Goal: Task Accomplishment & Management: Manage account settings

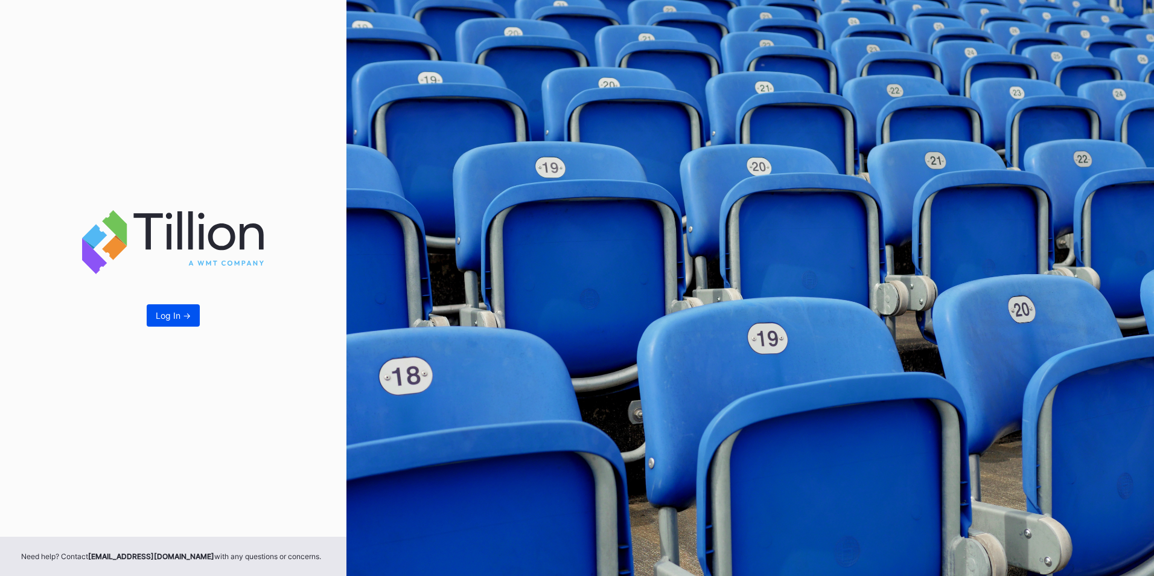
click at [176, 312] on div "Log In ->" at bounding box center [173, 315] width 35 height 10
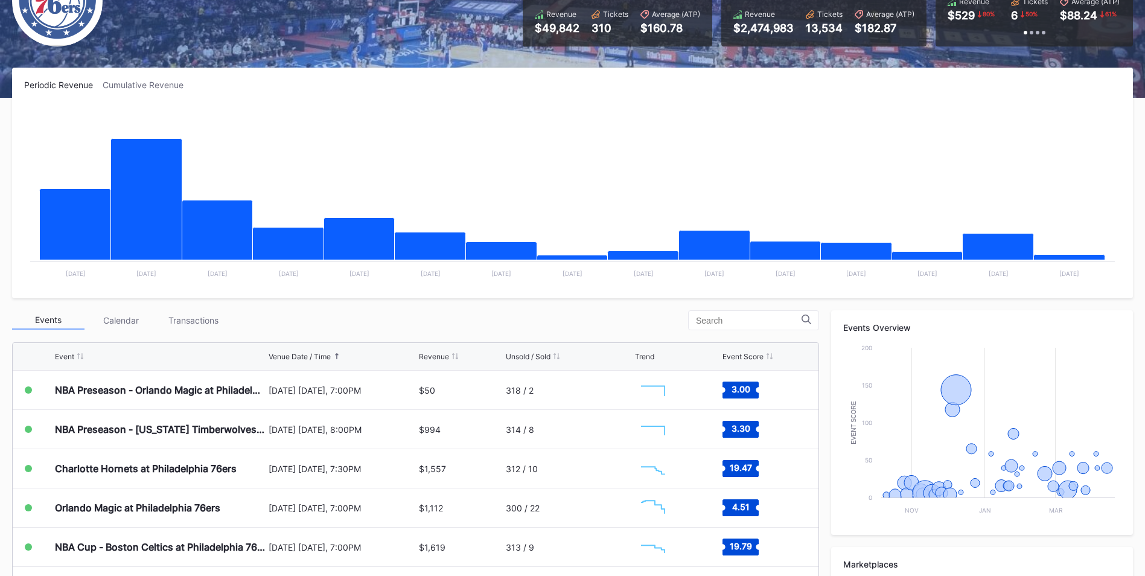
scroll to position [130, 0]
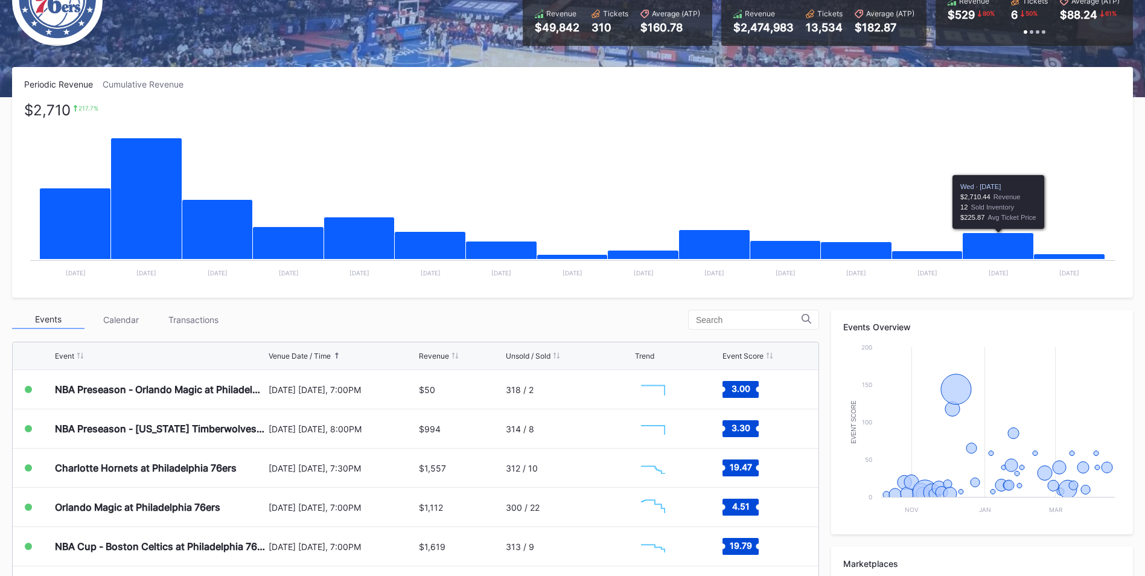
click at [1007, 249] on icon "Chart title" at bounding box center [997, 246] width 71 height 27
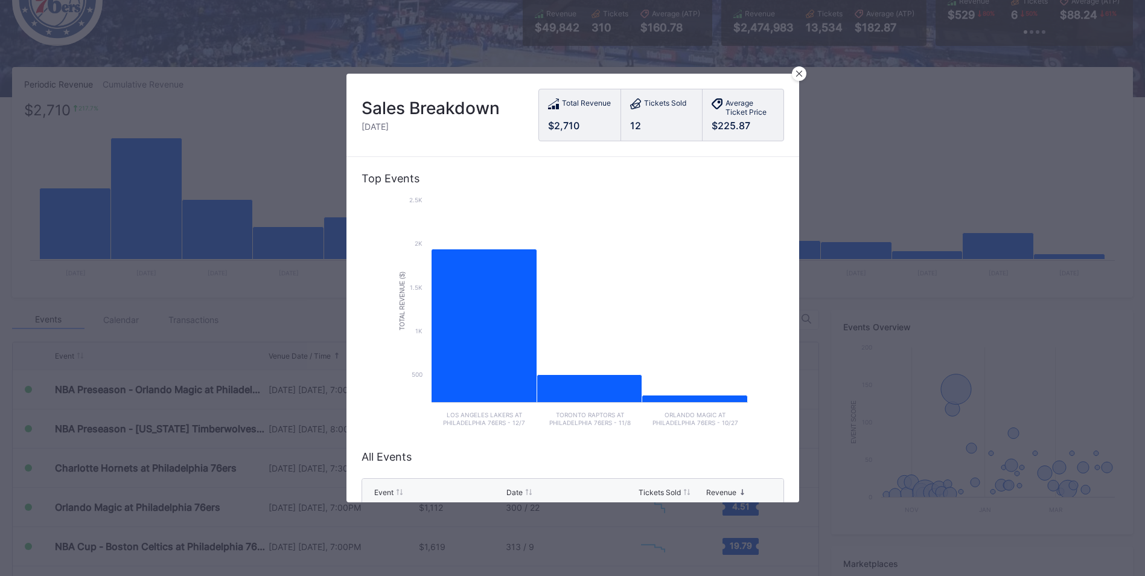
scroll to position [147, 0]
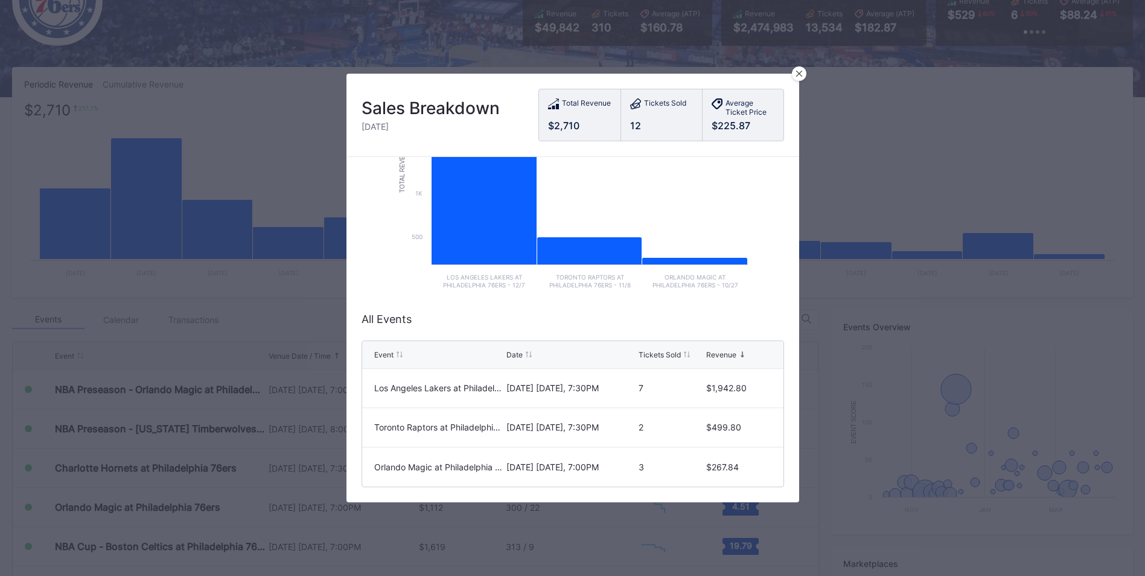
click at [793, 80] on div "Sales Breakdown [DATE] Total Revenue $2,710 Tickets Sold 12 Average Ticket Pric…" at bounding box center [572, 115] width 453 height 83
click at [797, 74] on icon at bounding box center [799, 74] width 6 height 6
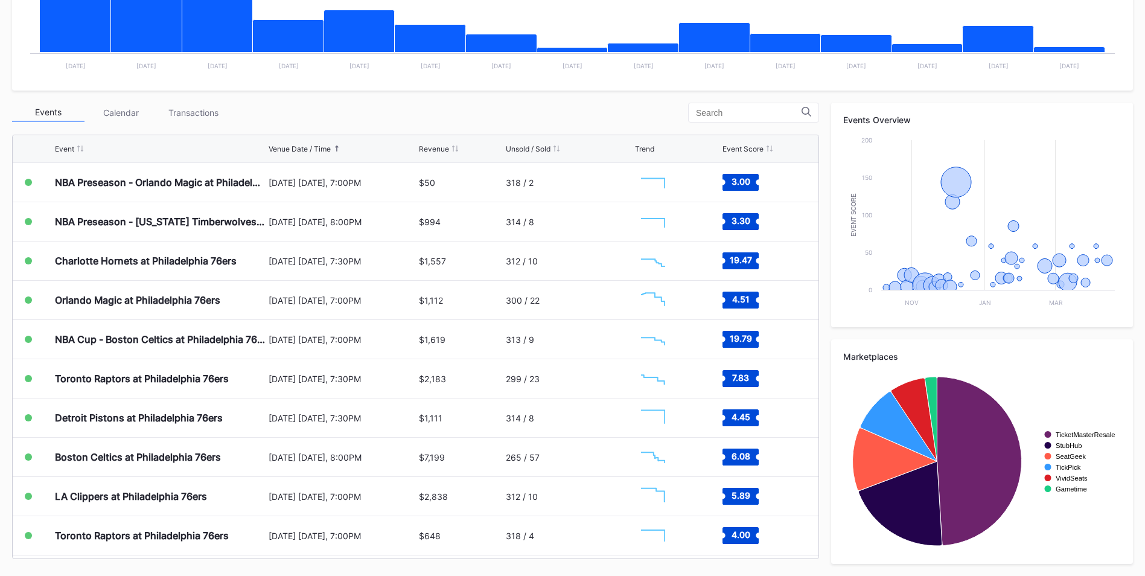
scroll to position [0, 0]
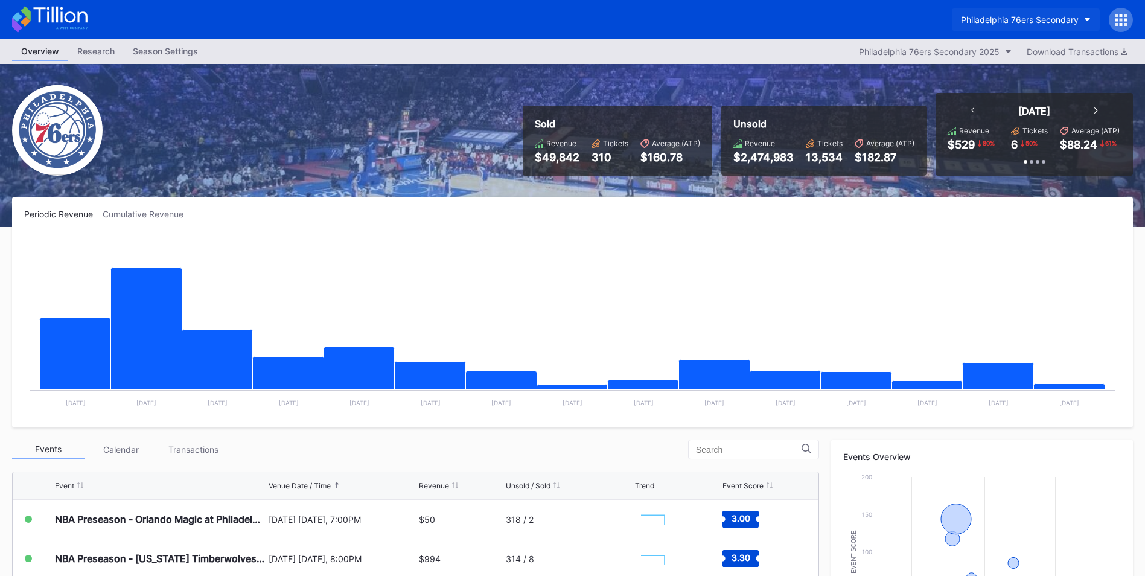
click at [973, 28] on button "Philadelphia 76ers Secondary" at bounding box center [1026, 19] width 148 height 22
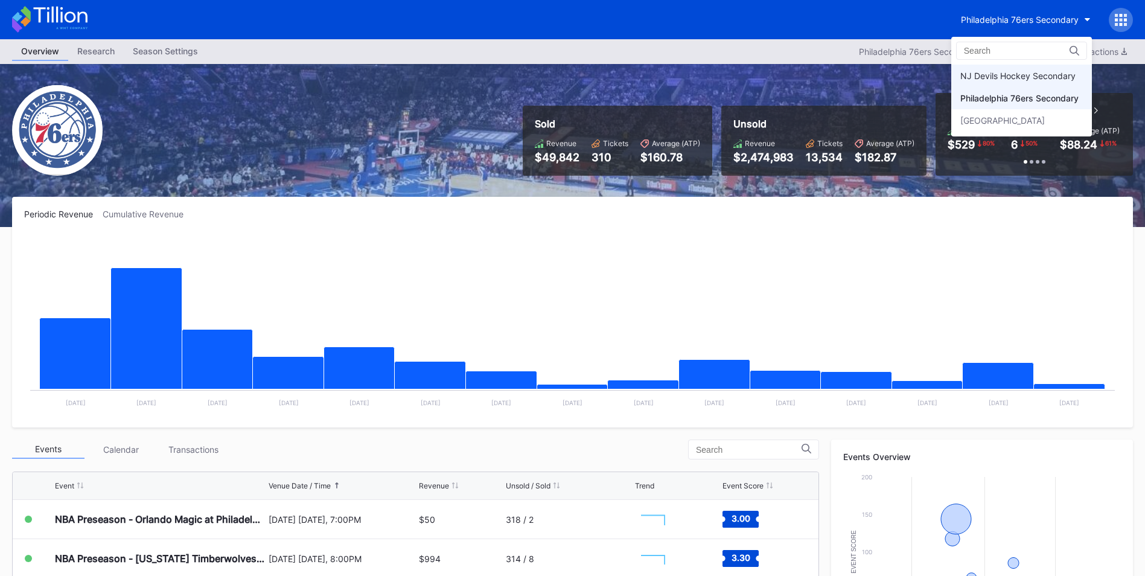
click at [981, 74] on div "NJ Devils Hockey Secondary" at bounding box center [1017, 76] width 115 height 10
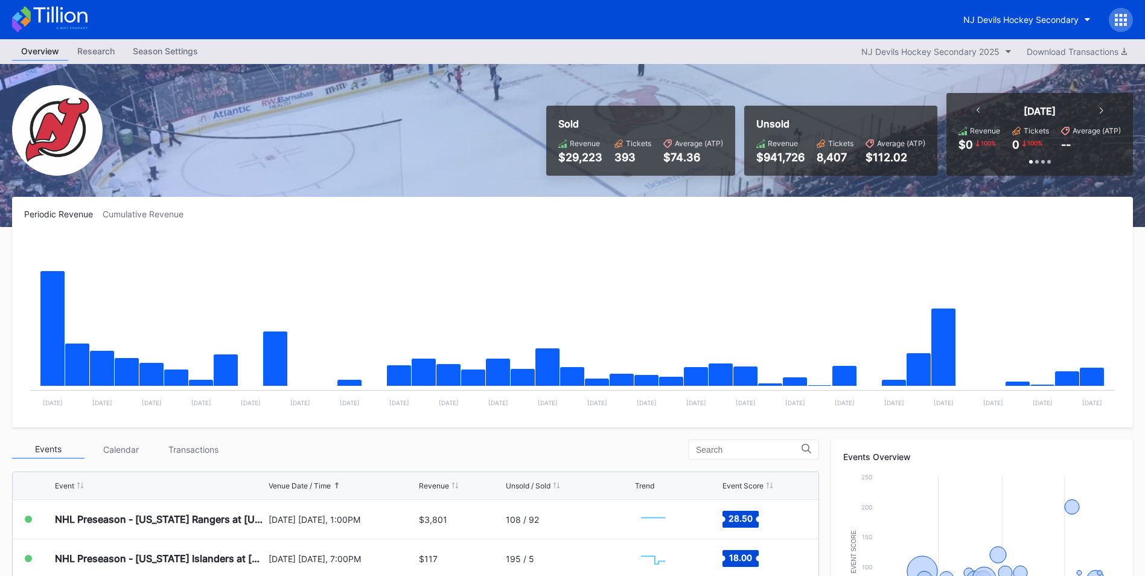
scroll to position [88, 0]
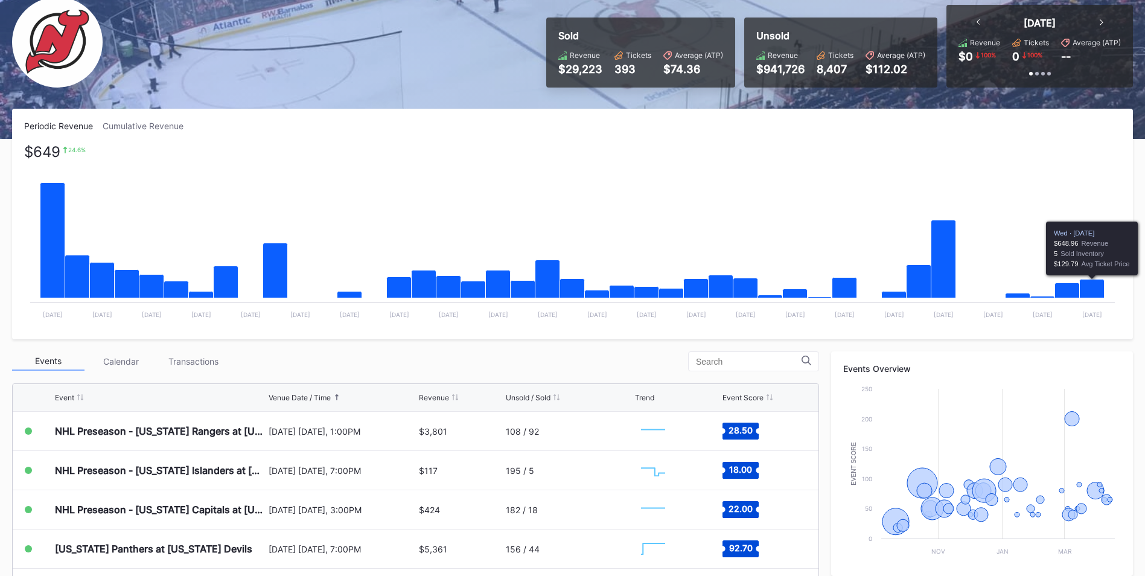
click at [1087, 291] on icon "Chart title" at bounding box center [1092, 288] width 25 height 19
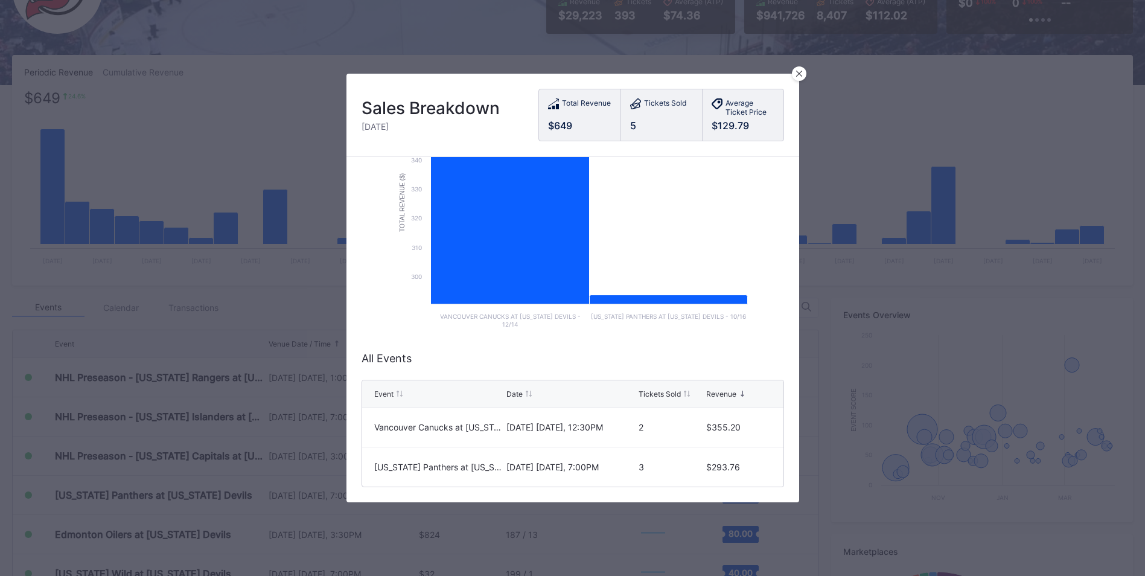
scroll to position [142, 0]
click at [797, 75] on icon at bounding box center [798, 74] width 6 height 6
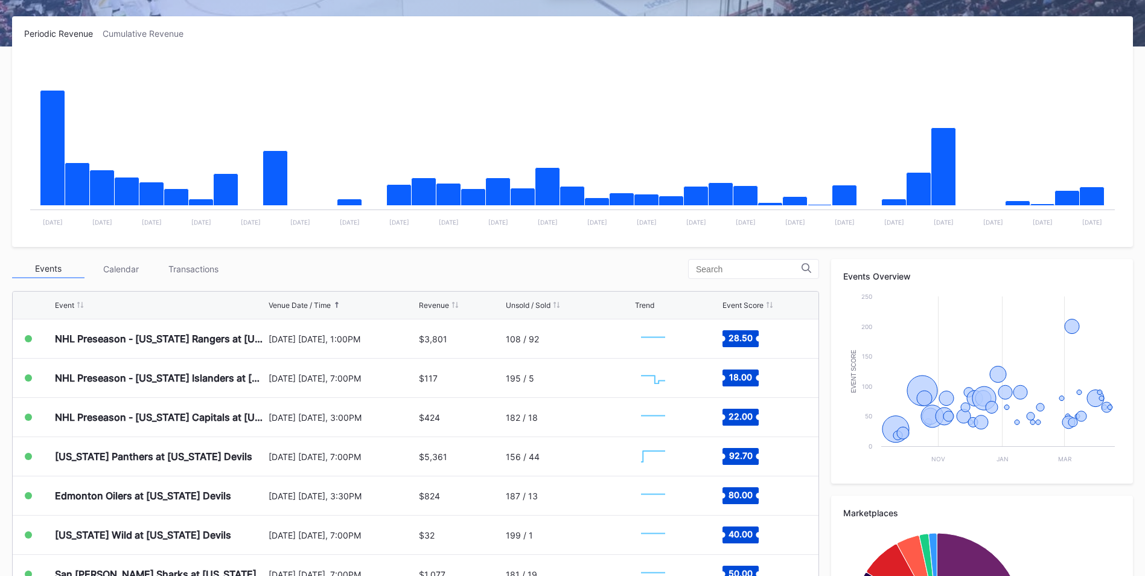
scroll to position [181, 0]
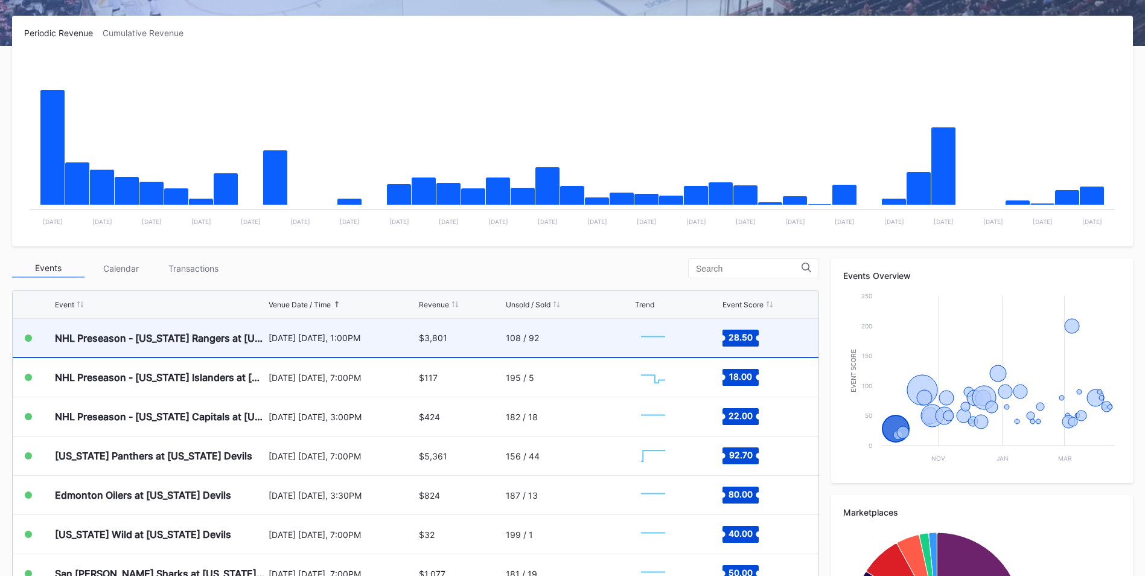
click at [426, 346] on div "$3,801" at bounding box center [461, 338] width 84 height 38
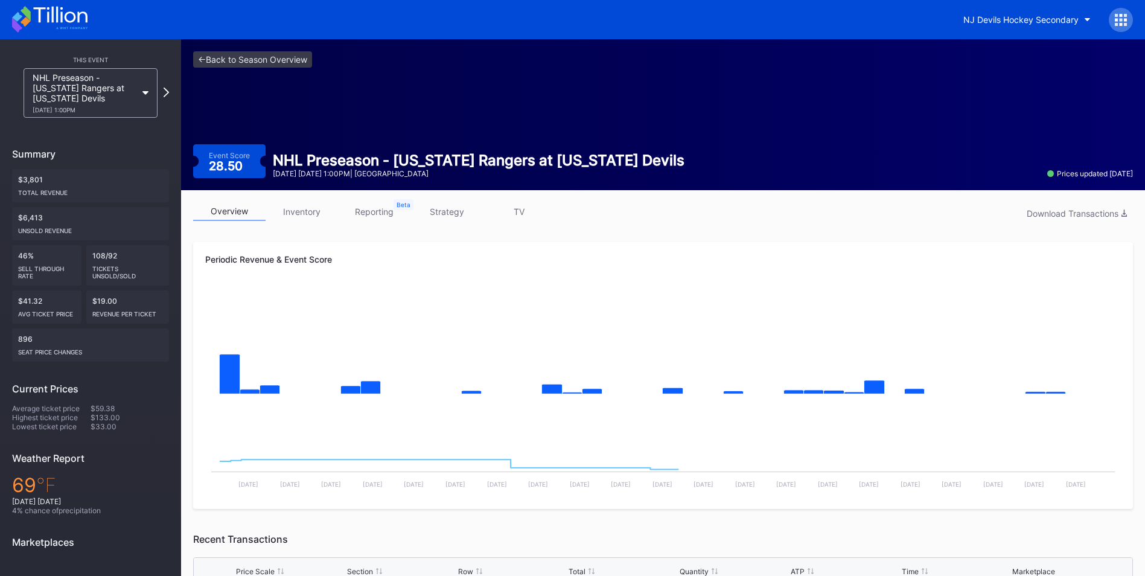
click at [323, 209] on link "inventory" at bounding box center [302, 211] width 72 height 19
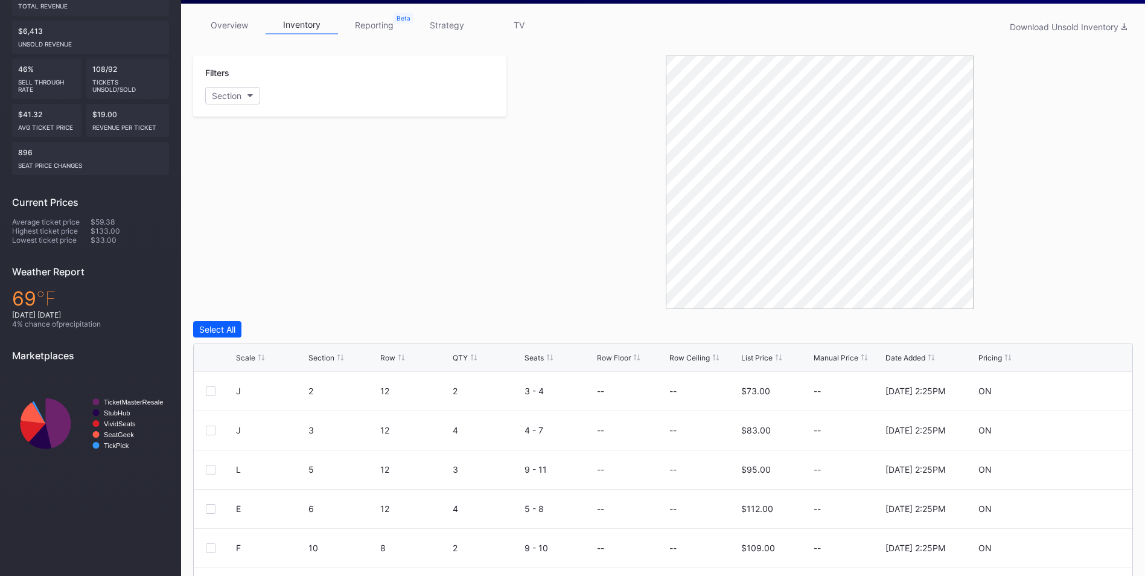
scroll to position [187, 0]
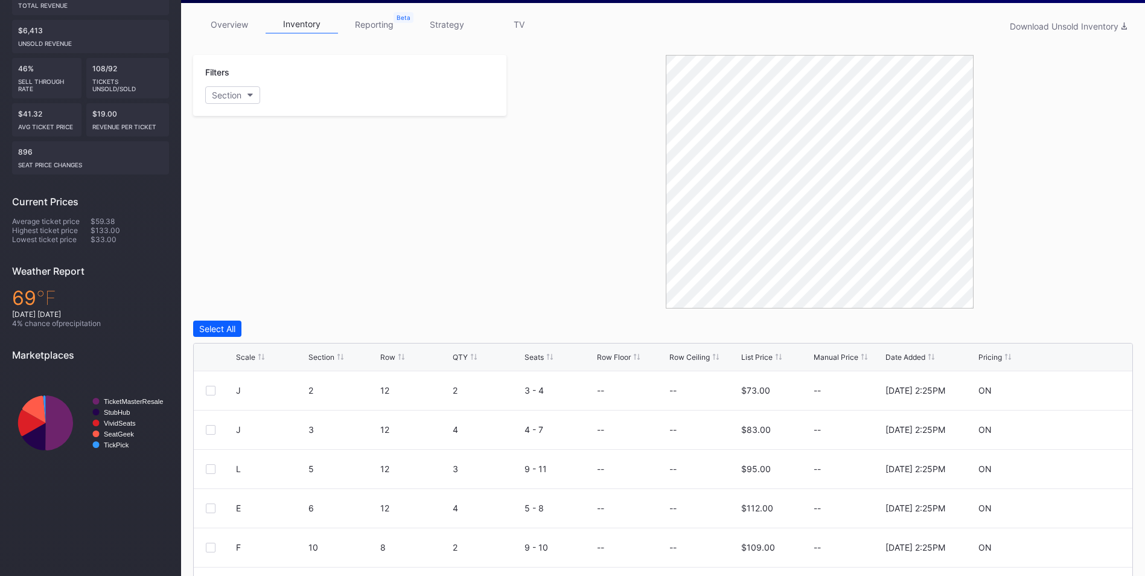
click at [259, 360] on div at bounding box center [261, 356] width 6 height 9
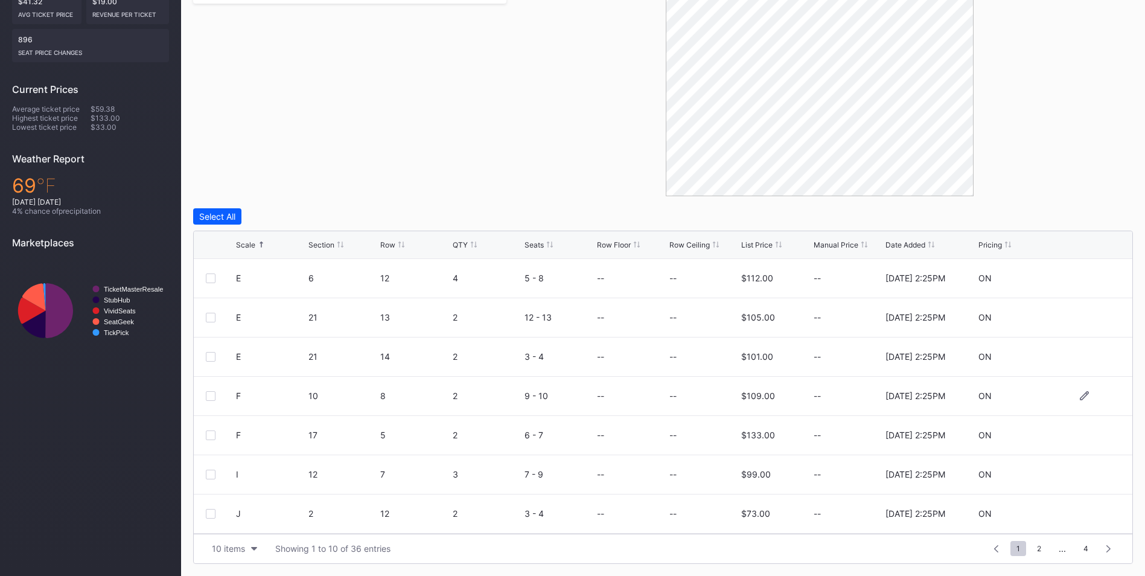
scroll to position [118, 0]
click at [1038, 544] on span "2" at bounding box center [1039, 548] width 16 height 15
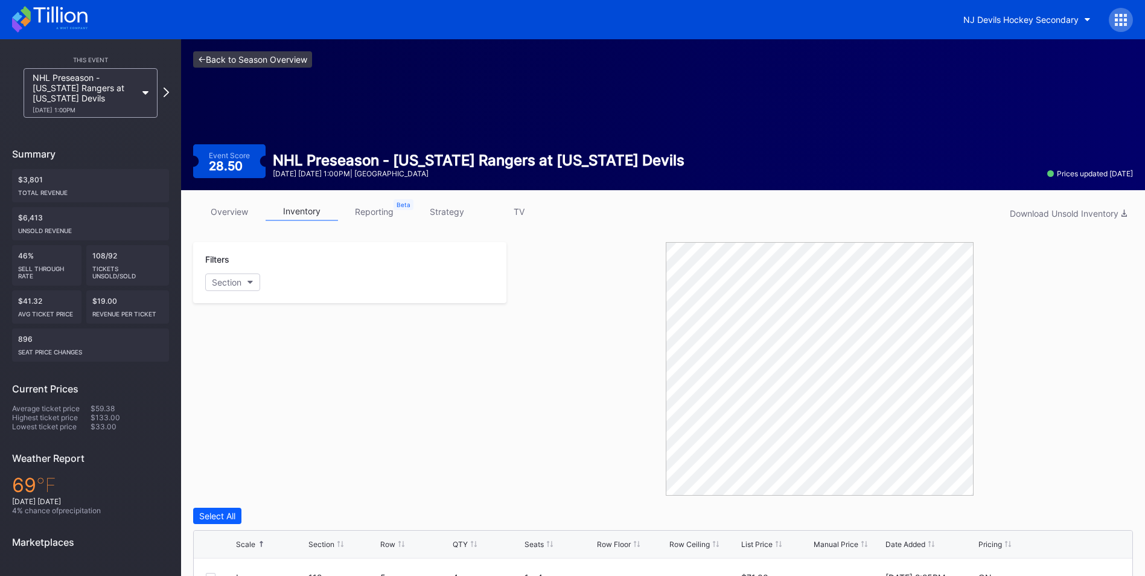
click at [249, 60] on link "<- Back to Season Overview" at bounding box center [252, 59] width 119 height 16
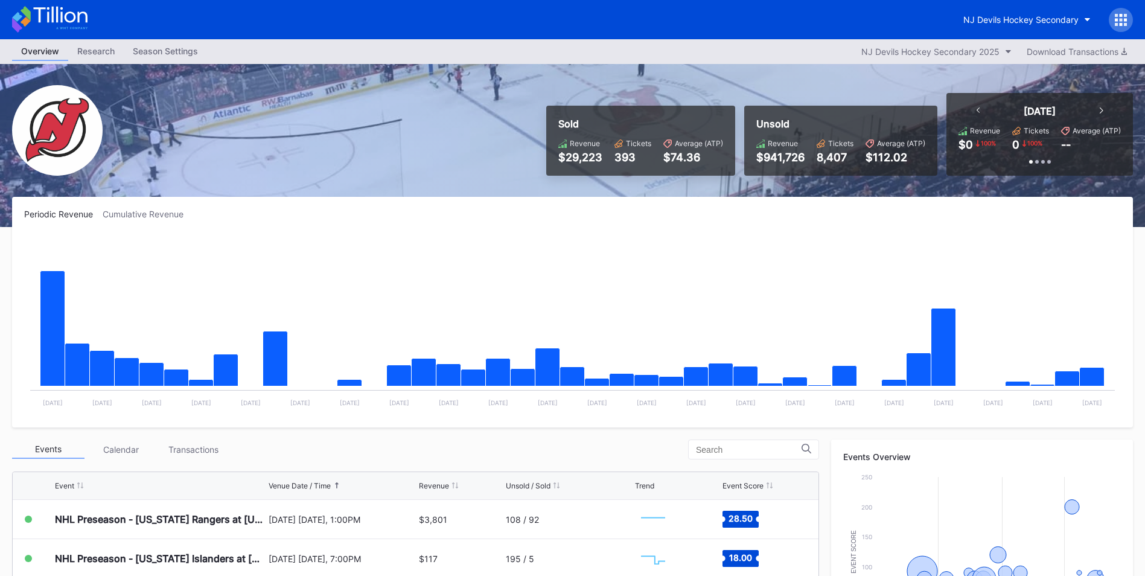
click at [185, 441] on div "Transactions" at bounding box center [193, 449] width 72 height 19
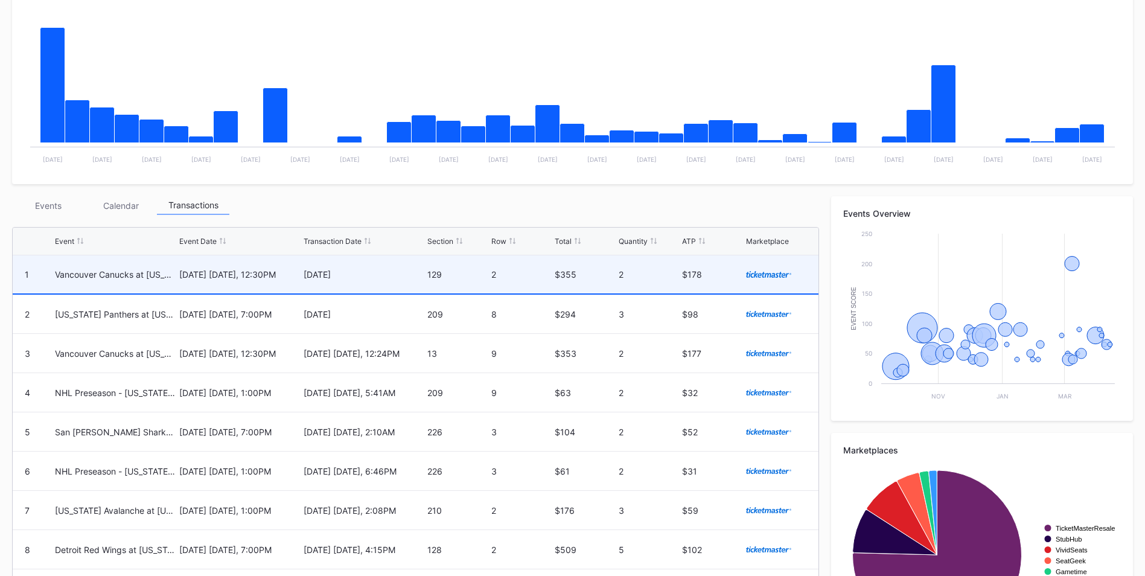
scroll to position [243, 0]
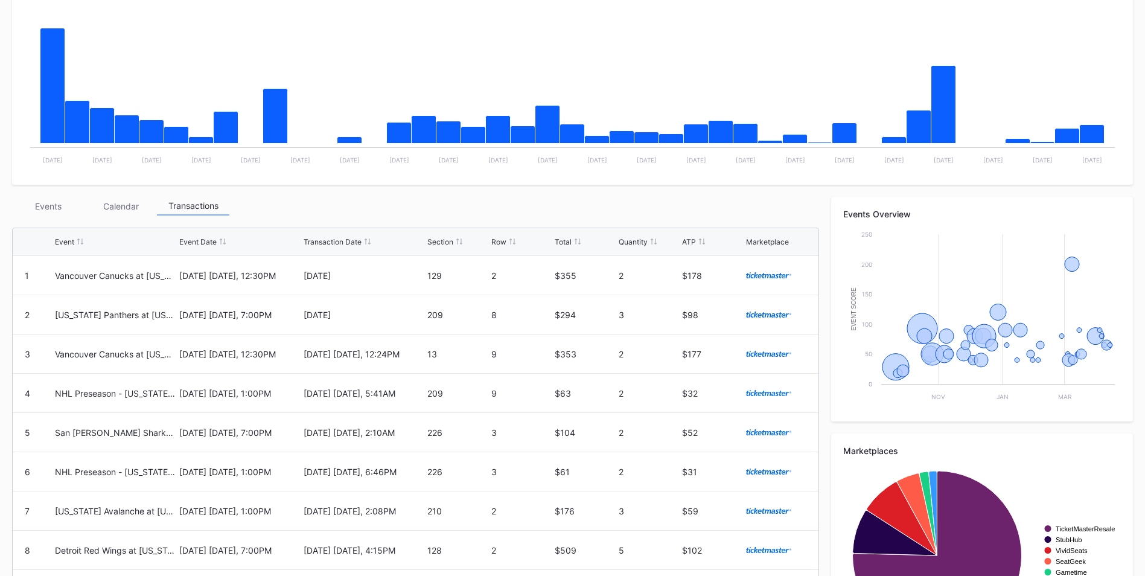
click at [60, 202] on div "Events" at bounding box center [48, 206] width 72 height 19
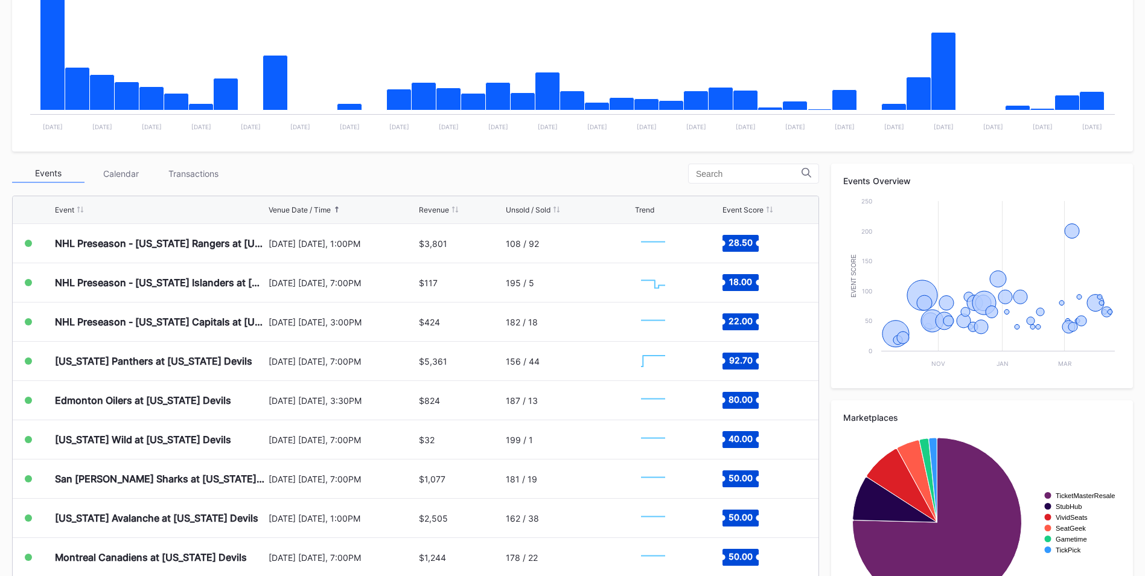
scroll to position [276, 0]
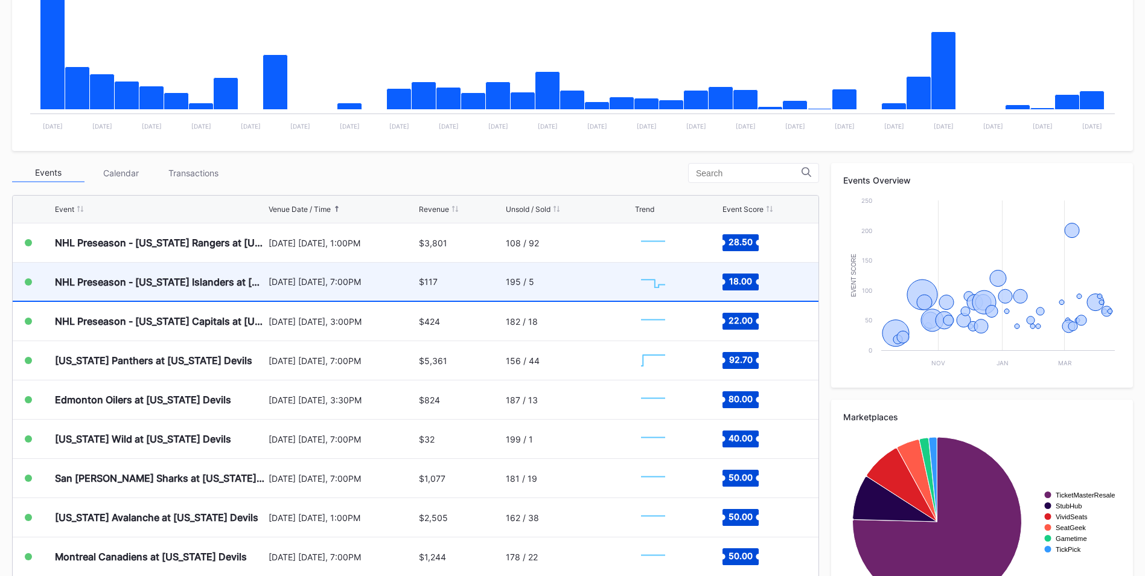
click at [467, 273] on div "$117" at bounding box center [461, 281] width 84 height 38
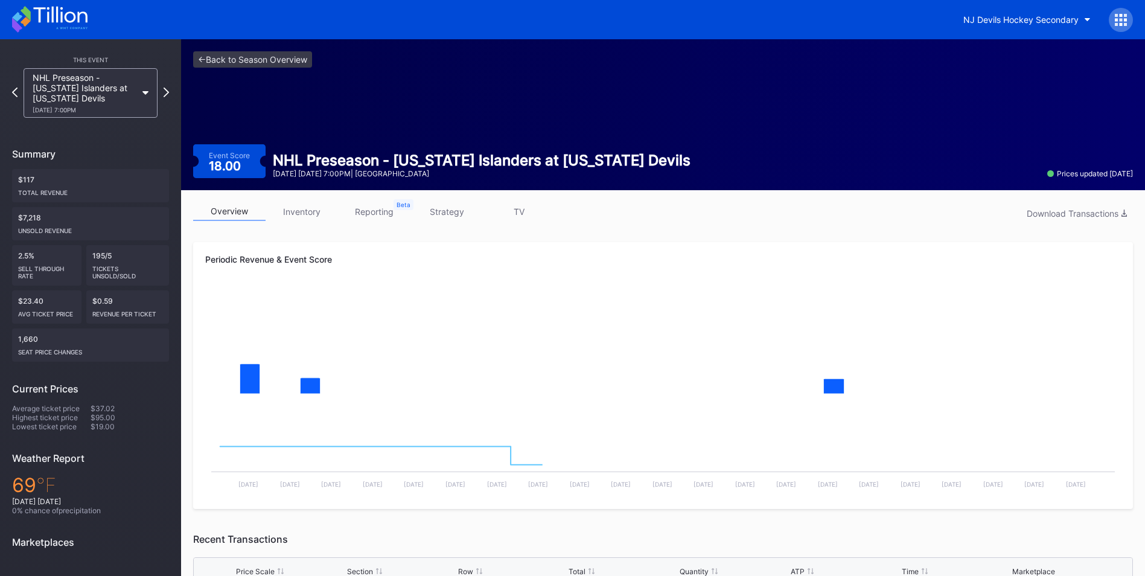
click at [300, 206] on link "inventory" at bounding box center [302, 211] width 72 height 19
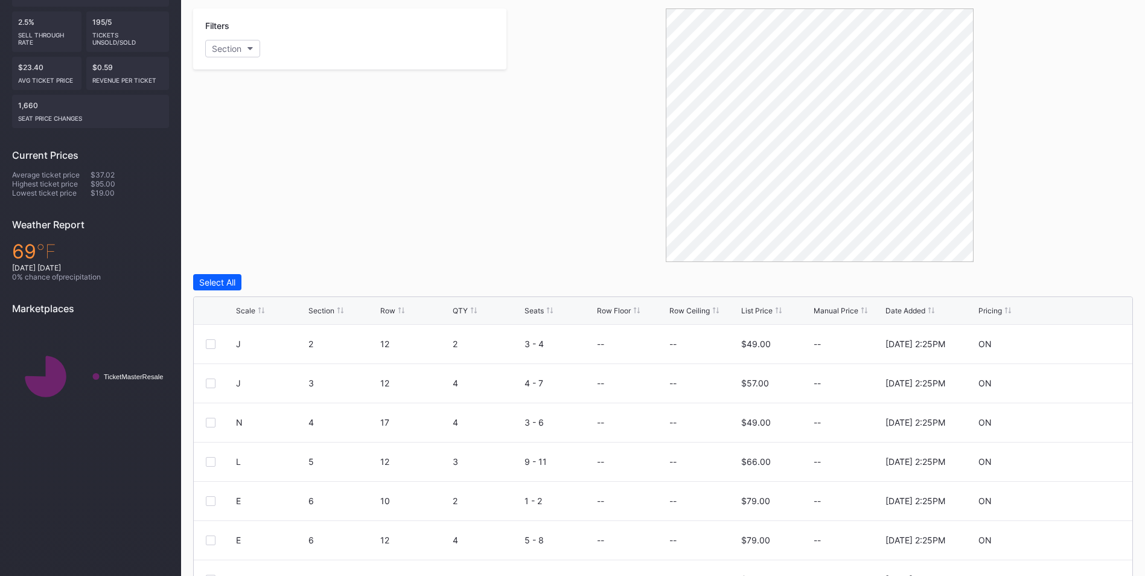
scroll to position [244, 0]
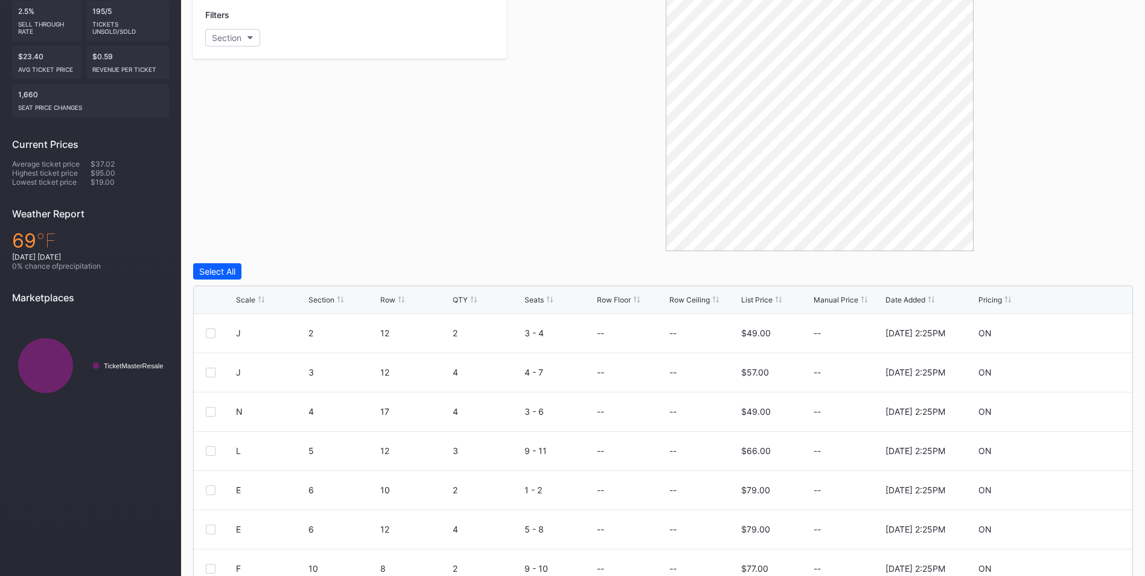
click at [254, 299] on div "Scale" at bounding box center [245, 299] width 19 height 9
click at [763, 298] on div "List Price" at bounding box center [756, 299] width 31 height 9
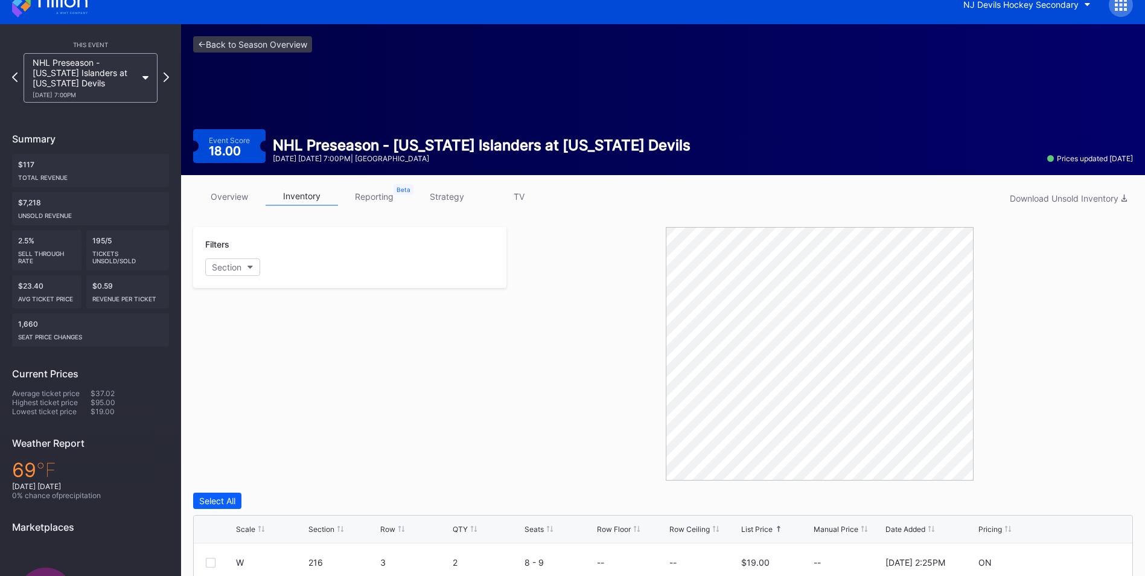
scroll to position [0, 0]
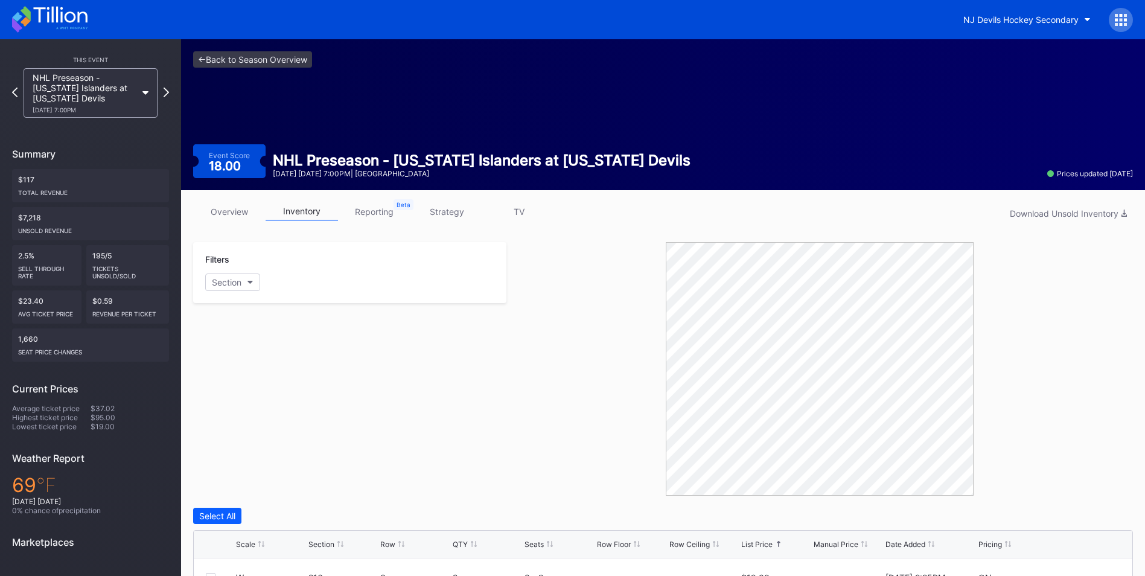
click at [418, 208] on link "strategy" at bounding box center [446, 211] width 72 height 19
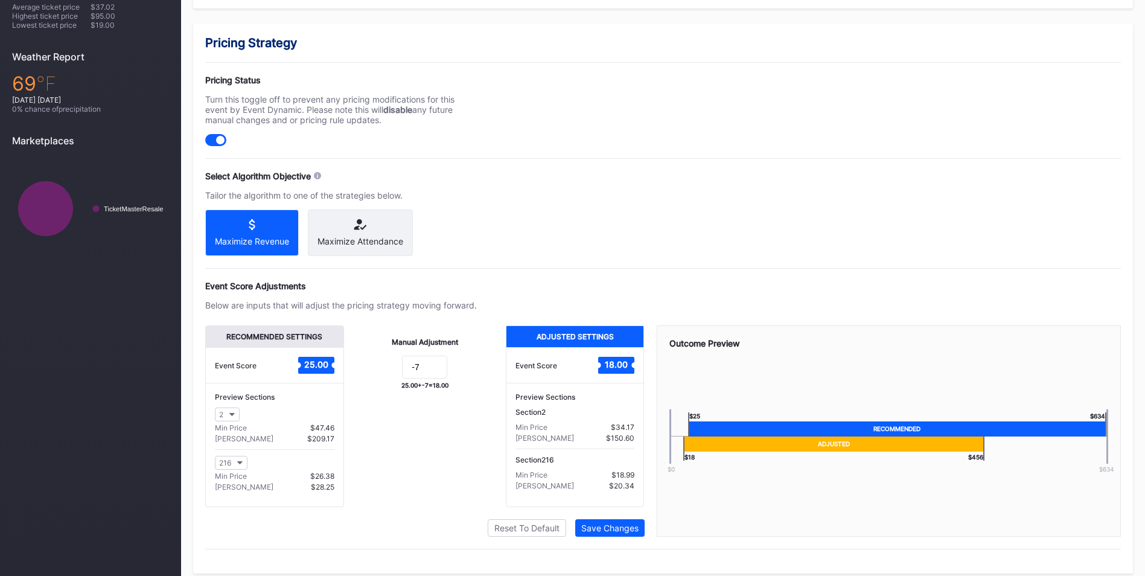
scroll to position [402, 0]
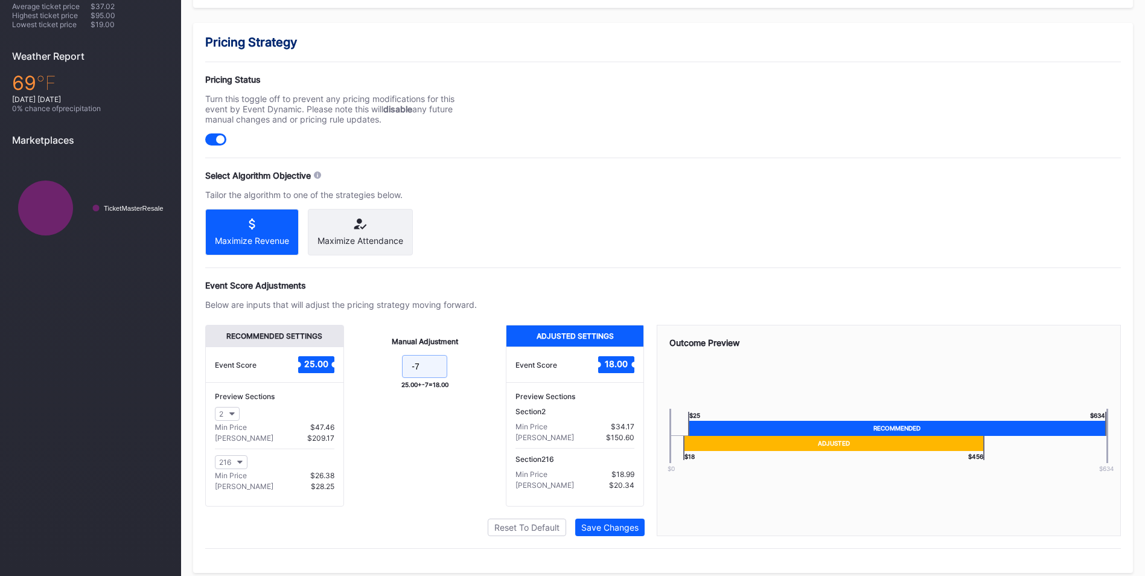
click at [433, 377] on input "-7" at bounding box center [424, 366] width 45 height 23
type input "-6"
click at [596, 536] on button "Save Changes" at bounding box center [609, 526] width 69 height 17
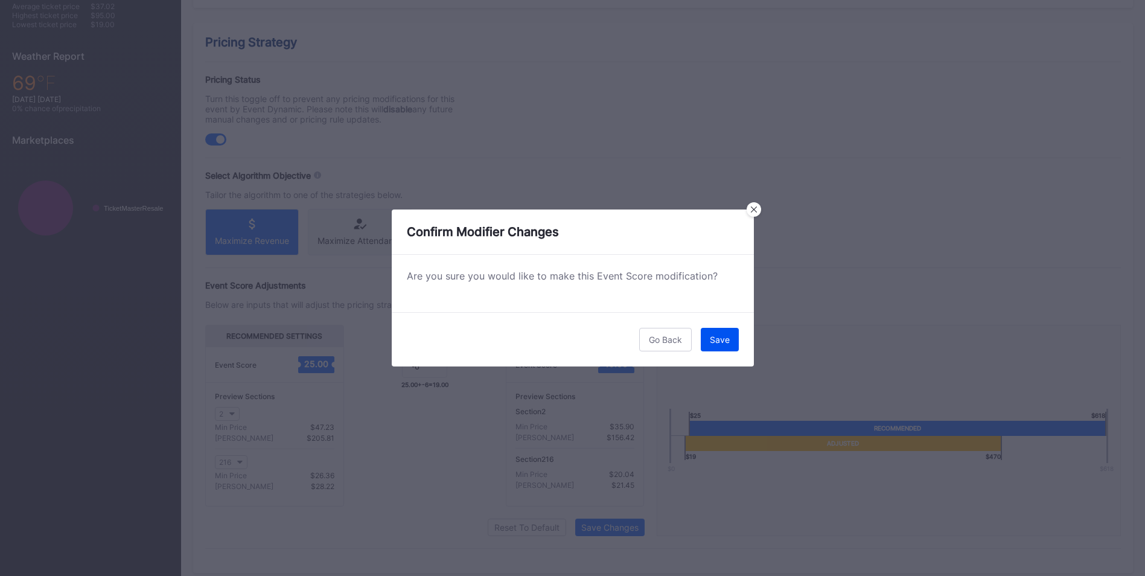
click at [716, 335] on div "Save" at bounding box center [720, 339] width 20 height 10
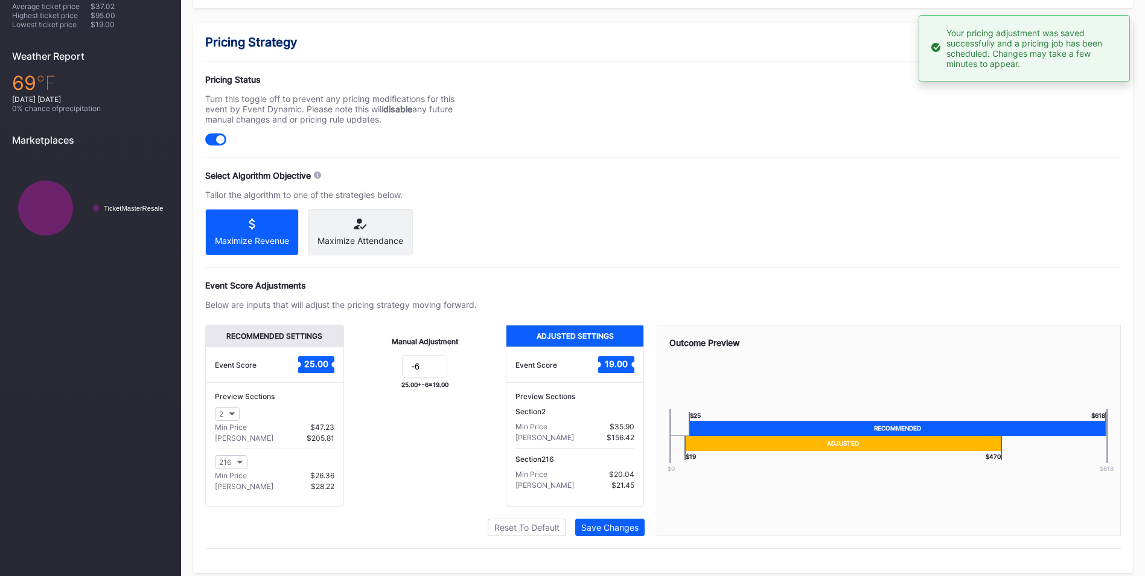
scroll to position [0, 0]
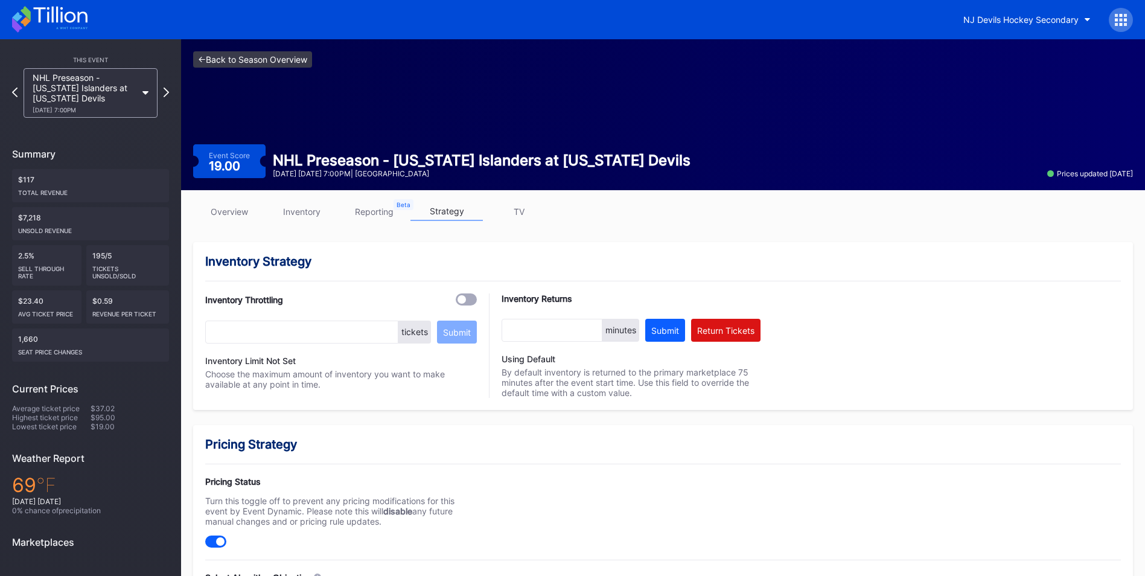
click at [284, 61] on link "<- Back to Season Overview" at bounding box center [252, 59] width 119 height 16
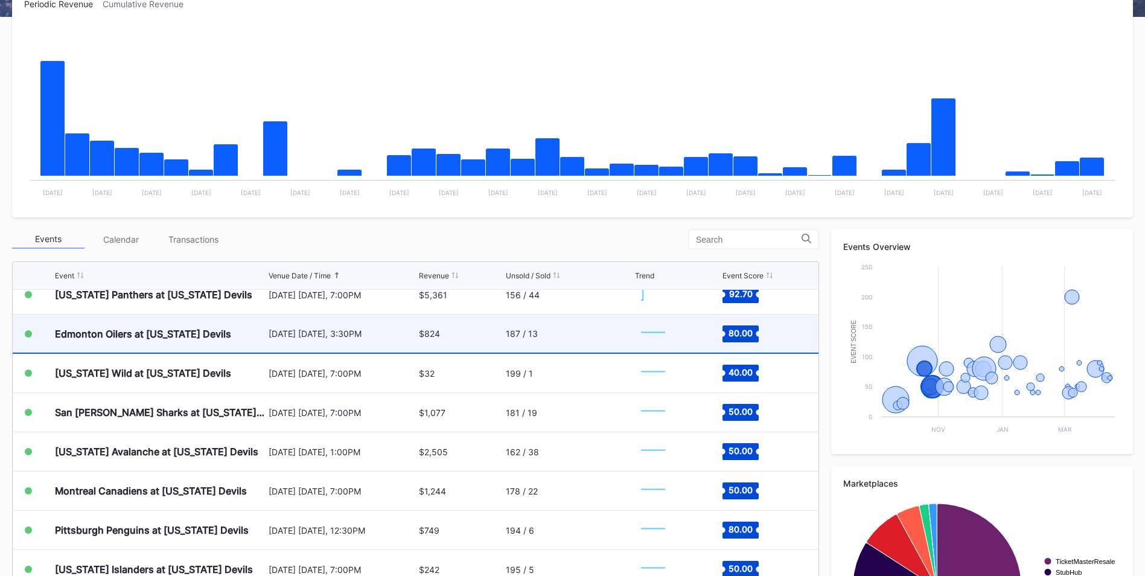
scroll to position [132, 0]
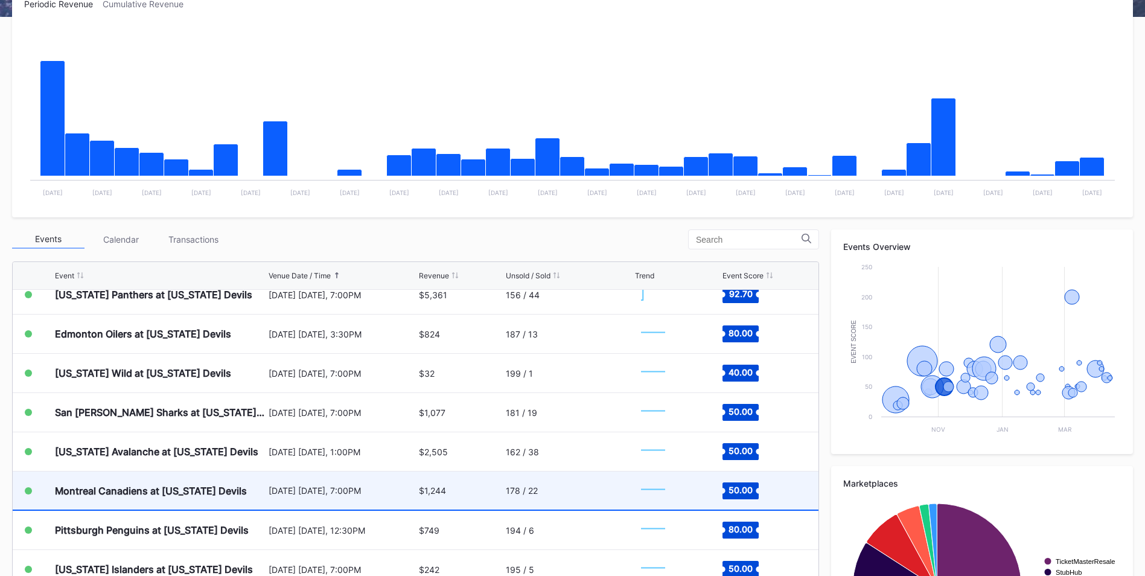
click at [220, 492] on div "Montreal Canadiens at [US_STATE] Devils" at bounding box center [151, 491] width 192 height 12
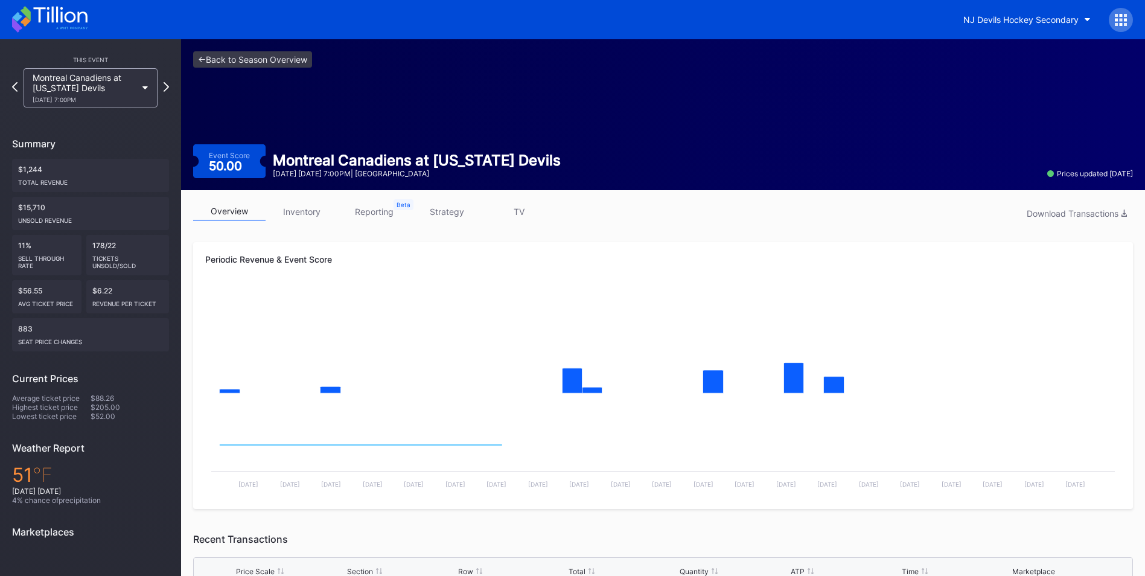
click at [298, 212] on link "inventory" at bounding box center [302, 211] width 72 height 19
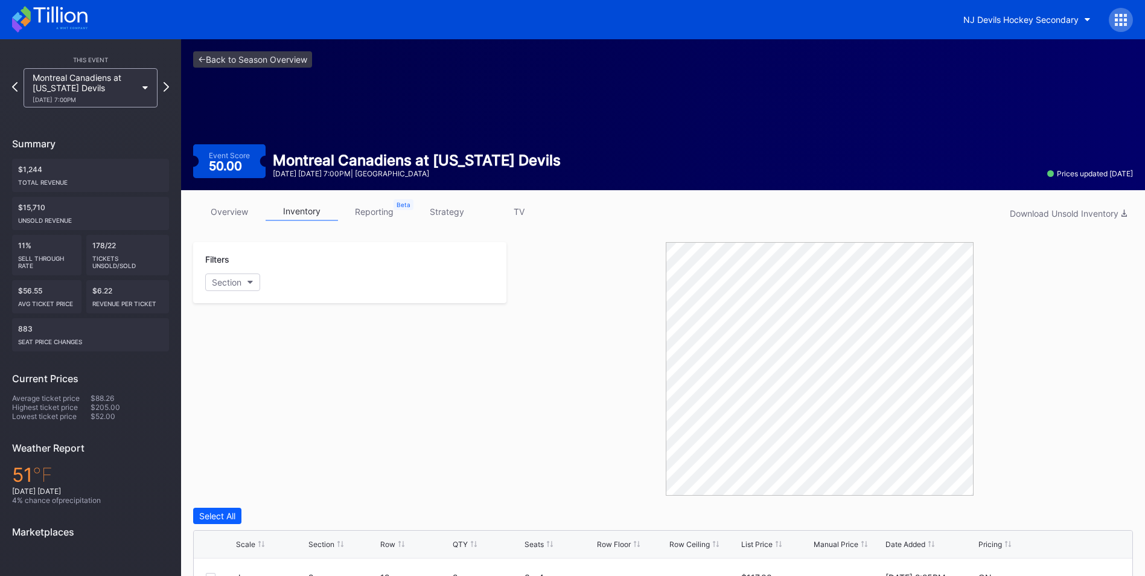
scroll to position [188, 0]
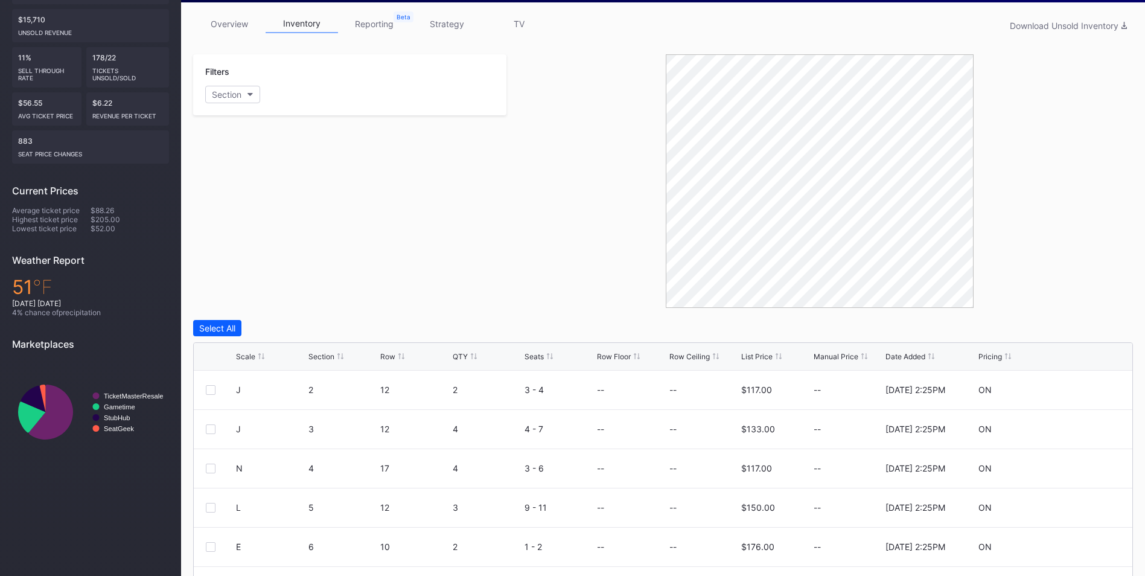
click at [748, 358] on div "List Price" at bounding box center [756, 356] width 31 height 9
